Goal: Task Accomplishment & Management: Use online tool/utility

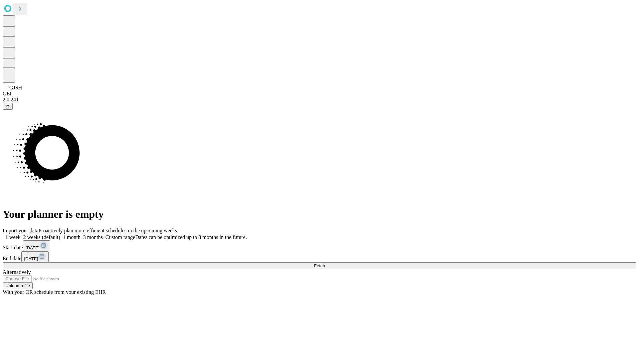
click at [325, 263] on span "Fetch" at bounding box center [319, 265] width 11 height 5
